Goal: Task Accomplishment & Management: Use online tool/utility

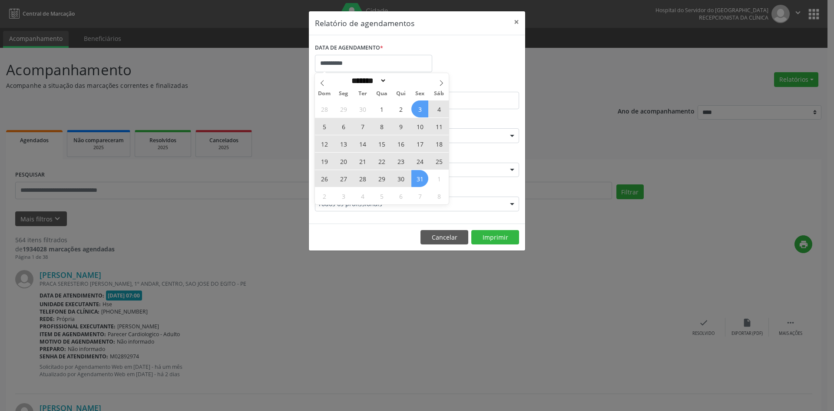
select select "*"
click at [349, 63] on input "**********" at bounding box center [373, 63] width 117 height 17
click at [343, 131] on span "6" at bounding box center [343, 126] width 17 height 17
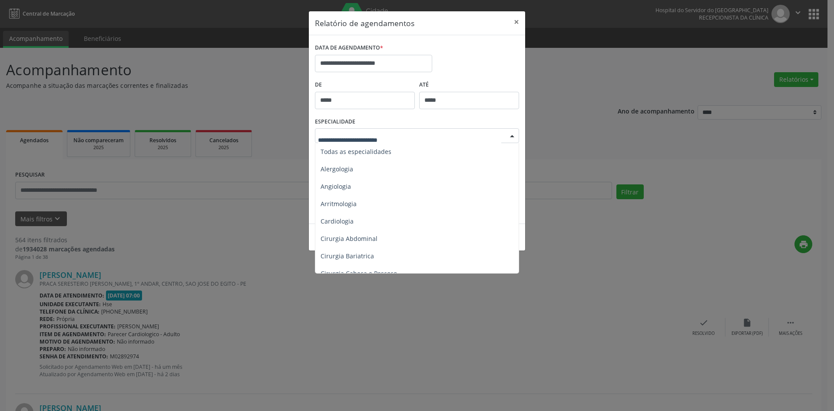
click at [511, 134] on div at bounding box center [512, 136] width 13 height 15
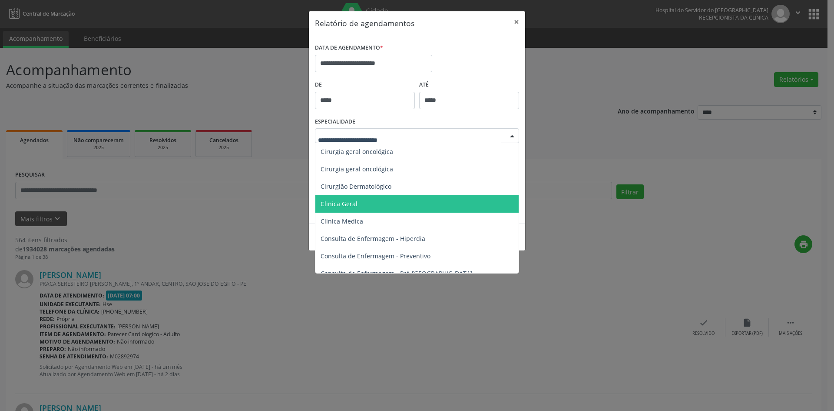
click at [349, 205] on span "Clinica Geral" at bounding box center [339, 203] width 37 height 8
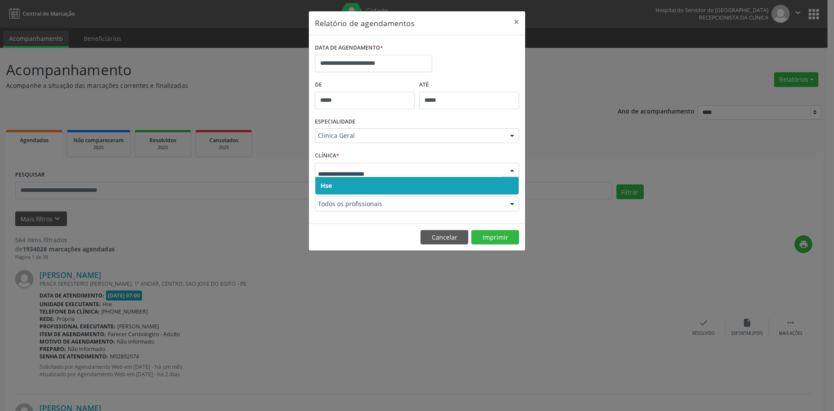
click at [325, 182] on span "Hse" at bounding box center [326, 185] width 11 height 8
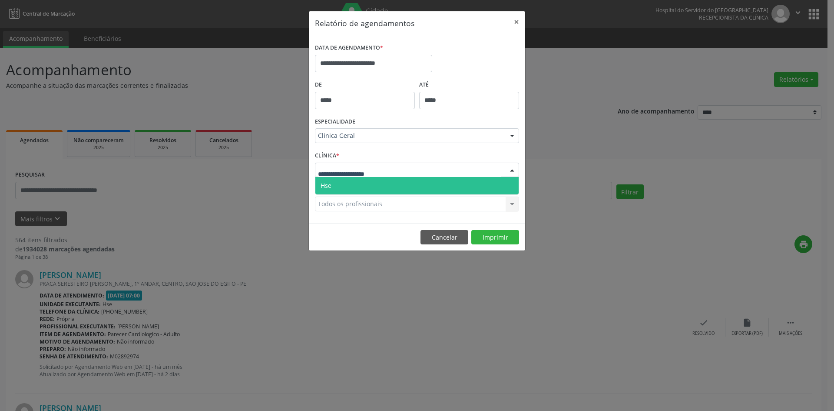
click at [329, 184] on span "Hse" at bounding box center [326, 185] width 11 height 8
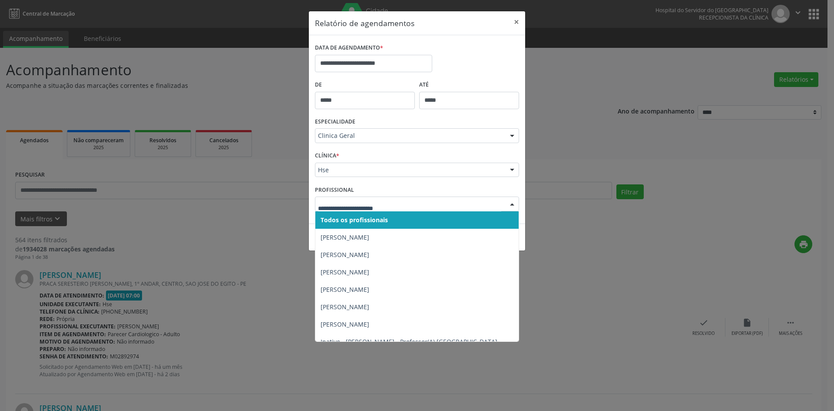
click at [352, 216] on span "Todos os profissionais" at bounding box center [354, 220] width 67 height 8
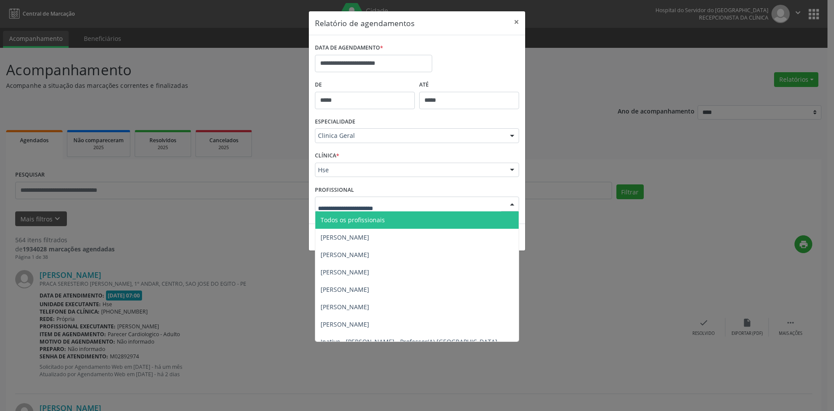
click at [353, 218] on span "Todos os profissionais" at bounding box center [353, 220] width 64 height 8
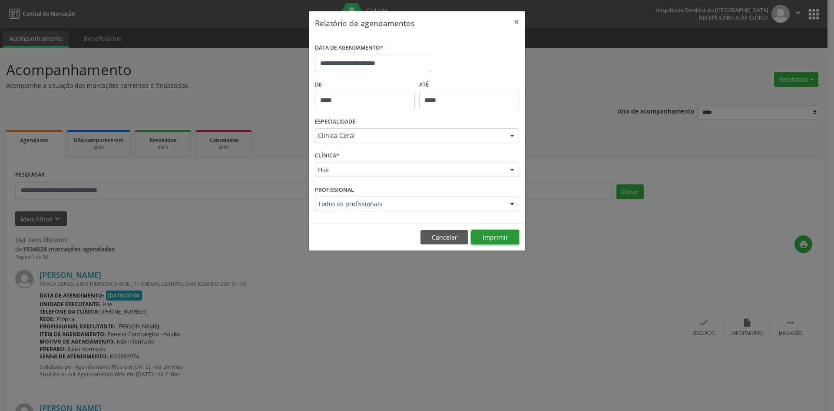
click at [495, 240] on button "Imprimir" at bounding box center [495, 237] width 48 height 15
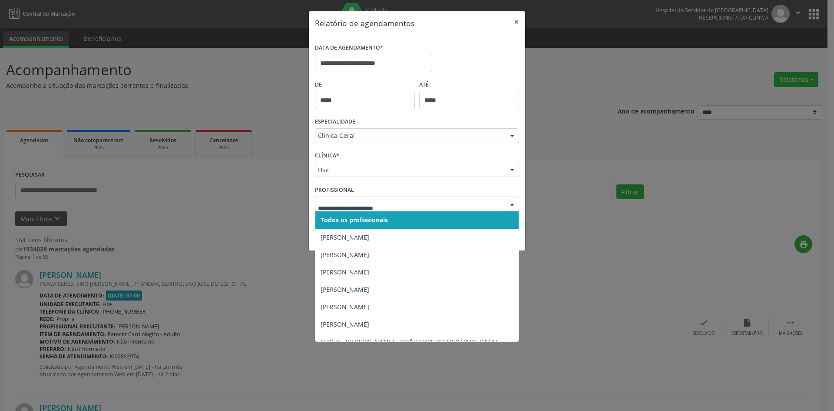
click at [511, 203] on div at bounding box center [512, 204] width 13 height 15
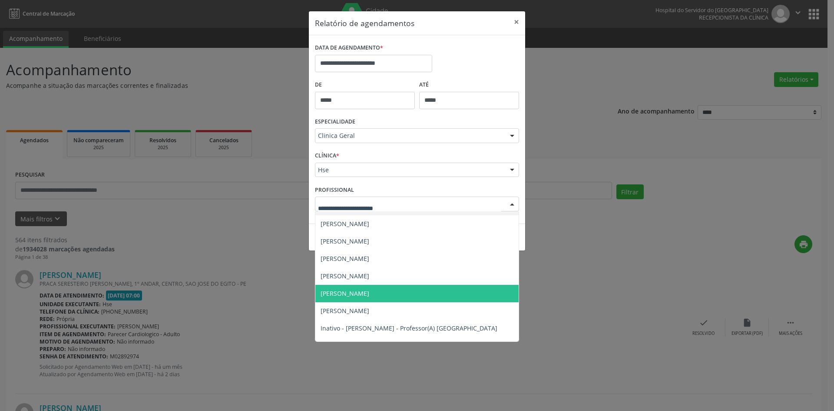
scroll to position [0, 0]
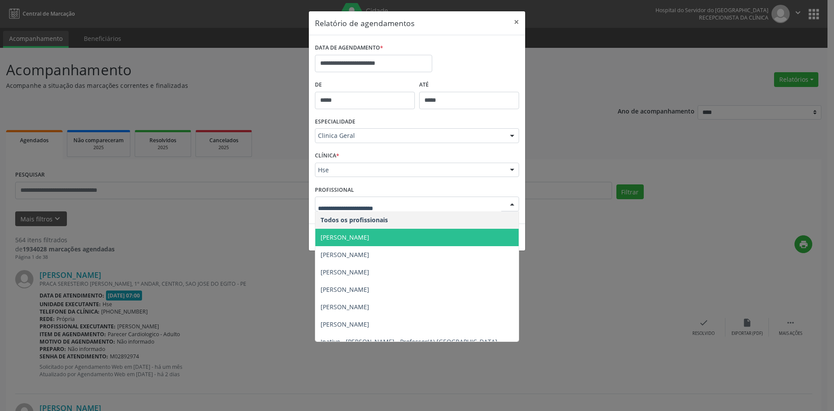
click at [364, 237] on span "[PERSON_NAME]" at bounding box center [345, 237] width 49 height 8
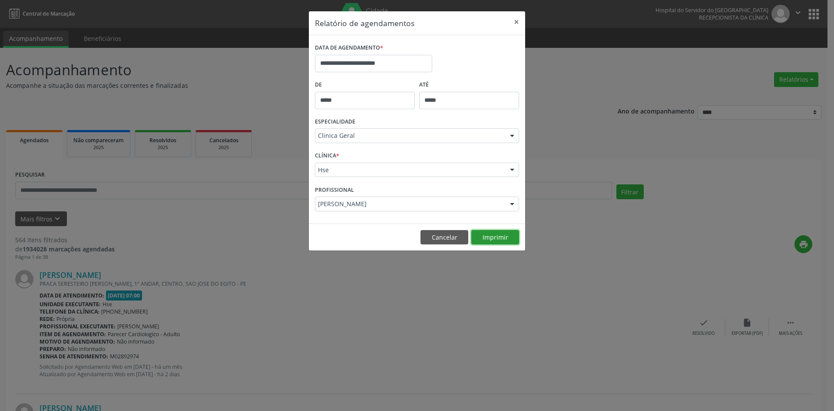
click at [487, 238] on button "Imprimir" at bounding box center [495, 237] width 48 height 15
